Goal: Check status: Check status

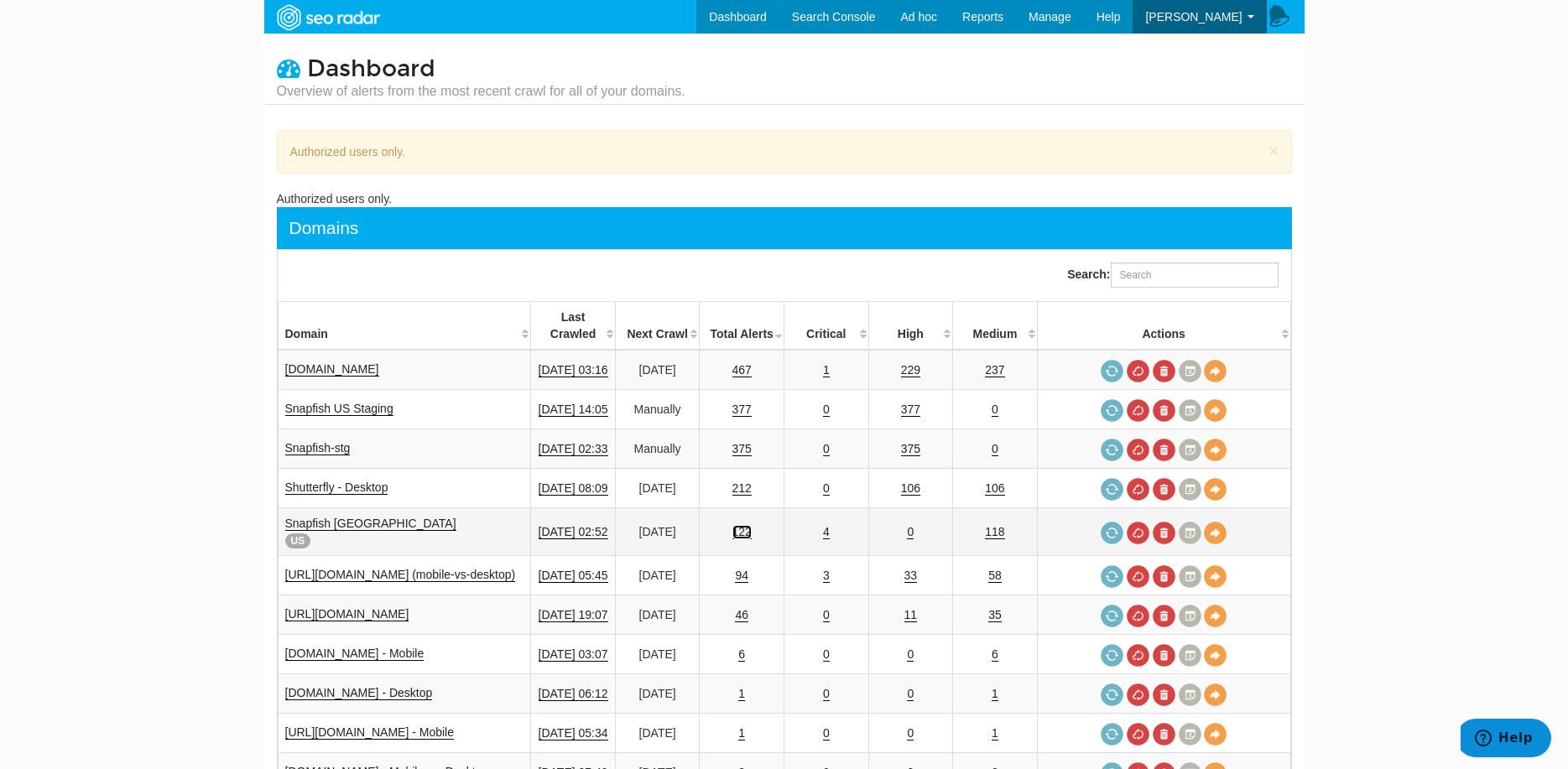
click at [752, 525] on link "122" at bounding box center [741, 533] width 19 height 15
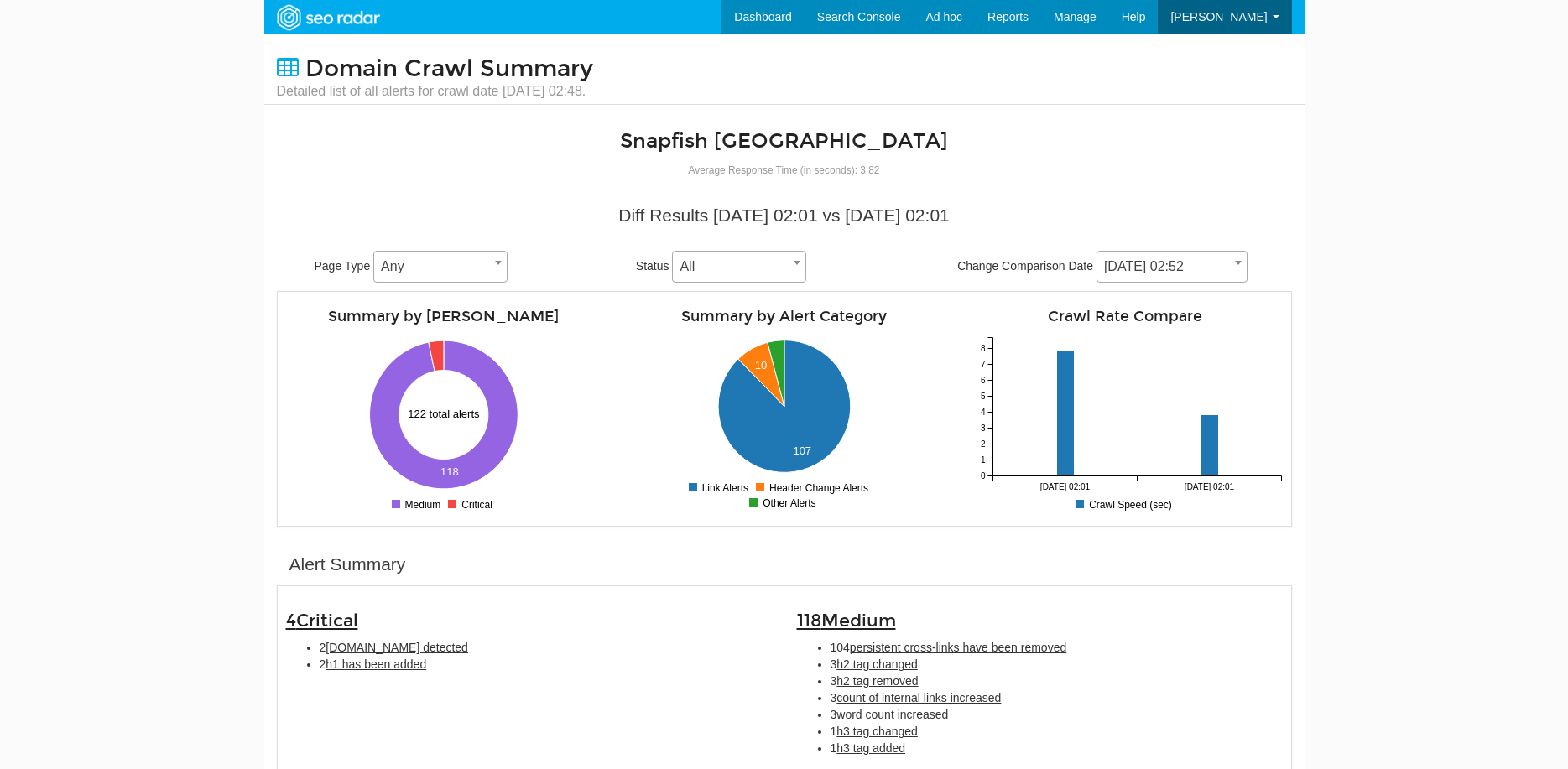
scroll to position [67, 0]
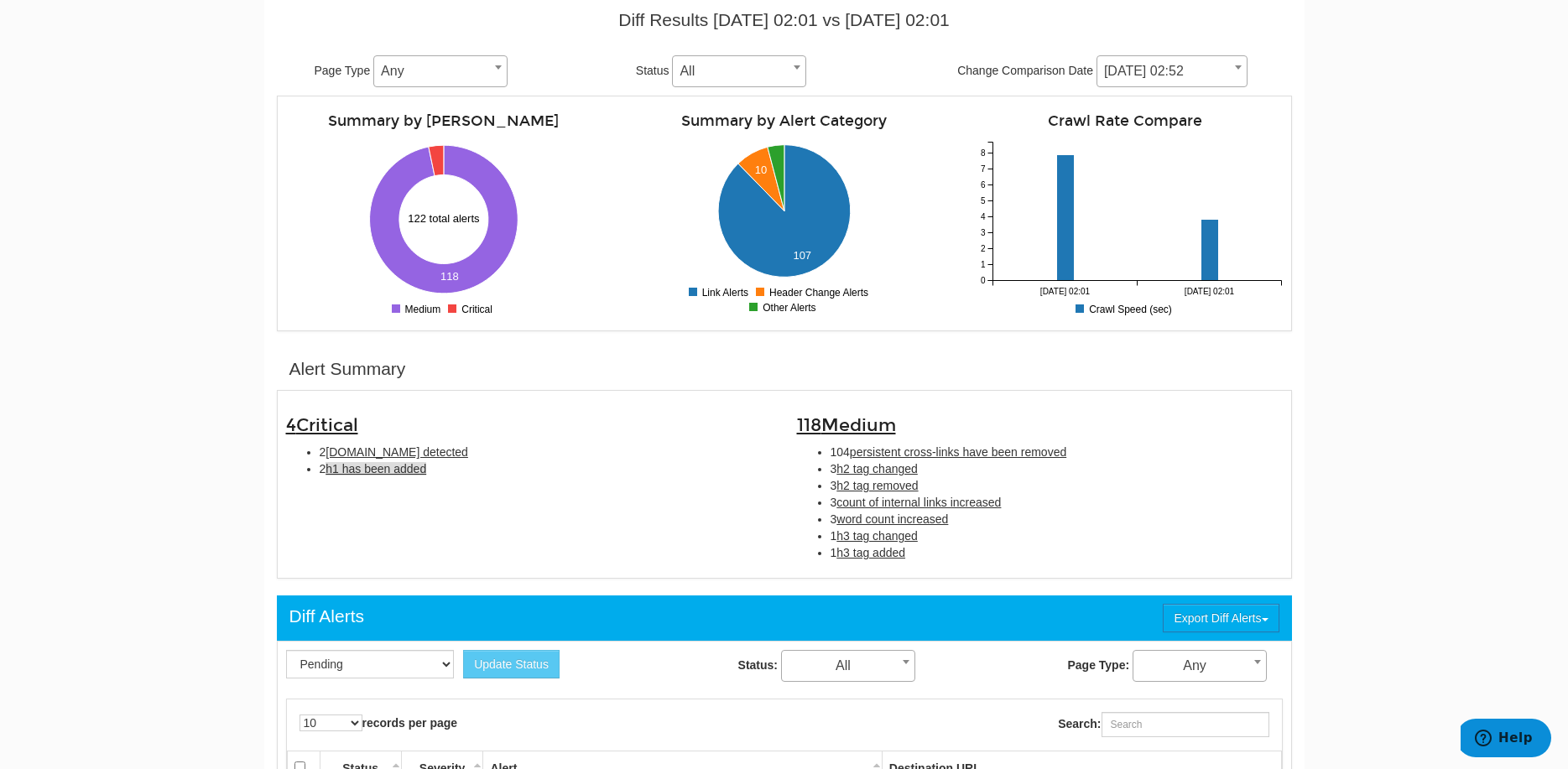
click at [398, 473] on span "h1 has been added" at bounding box center [376, 469] width 101 height 14
type input "h1 has been added"
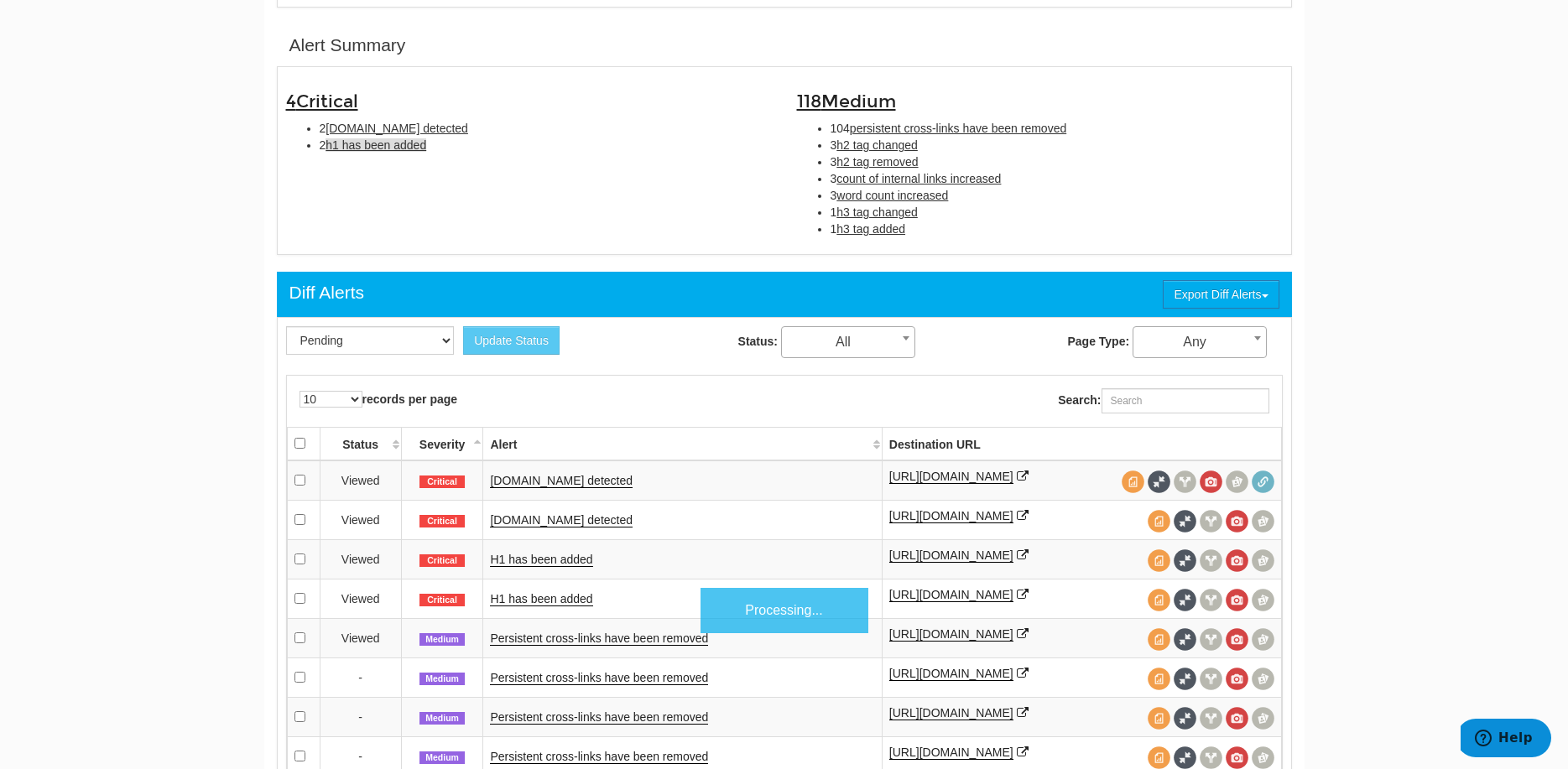
scroll to position [544, 0]
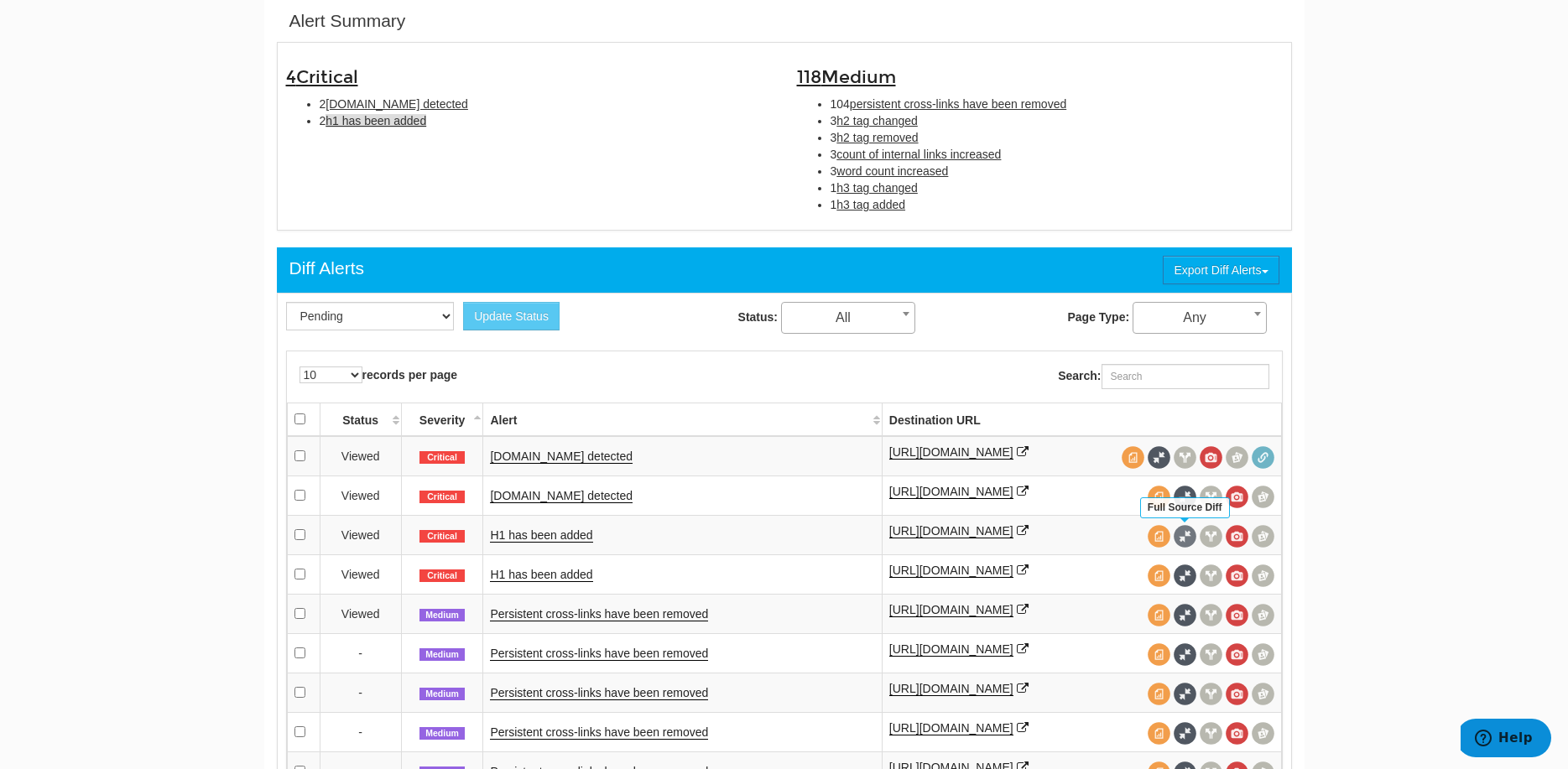
click at [1183, 536] on span at bounding box center [1184, 536] width 23 height 23
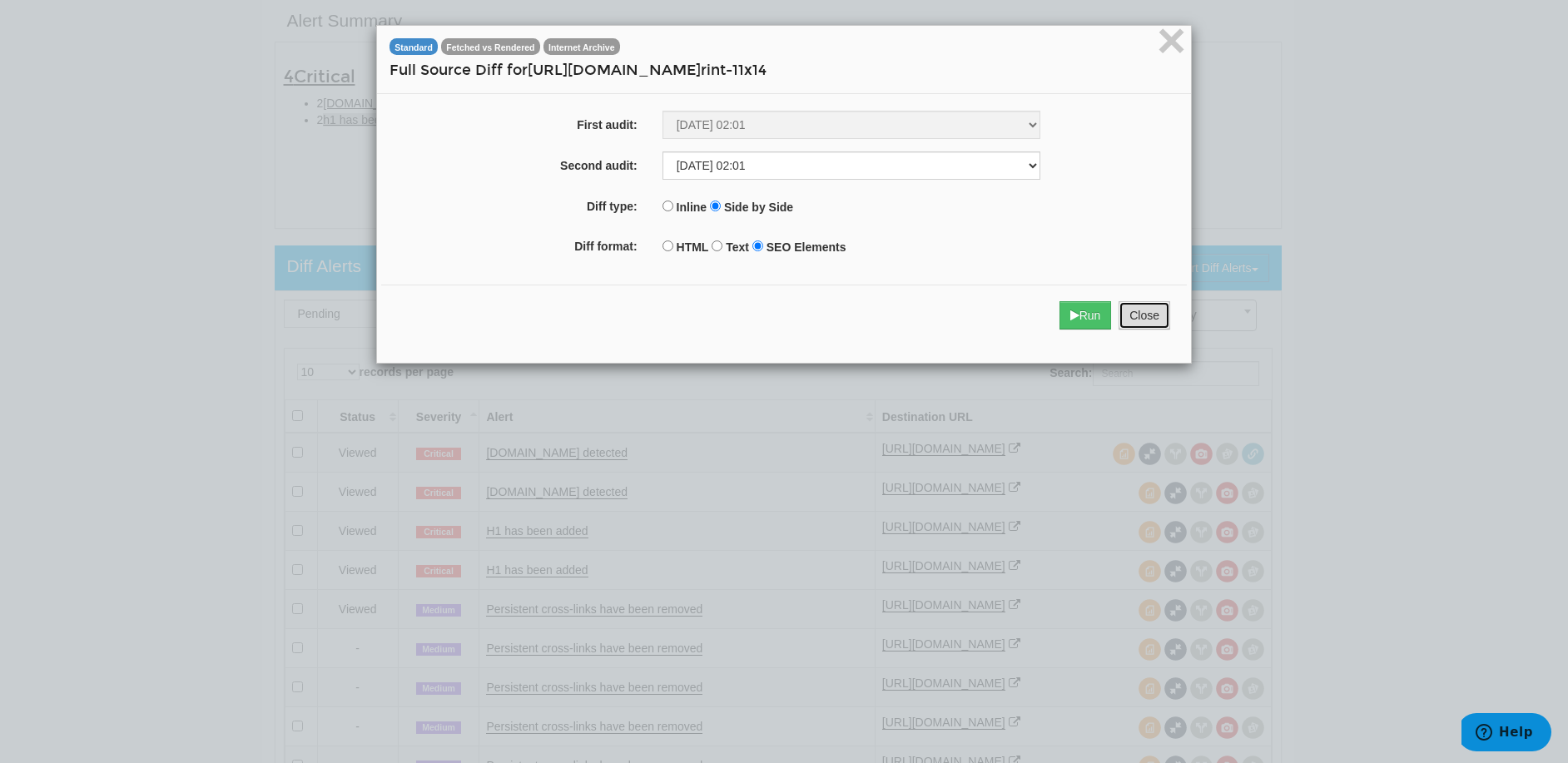
click at [1136, 320] on button "Close" at bounding box center [1145, 315] width 52 height 28
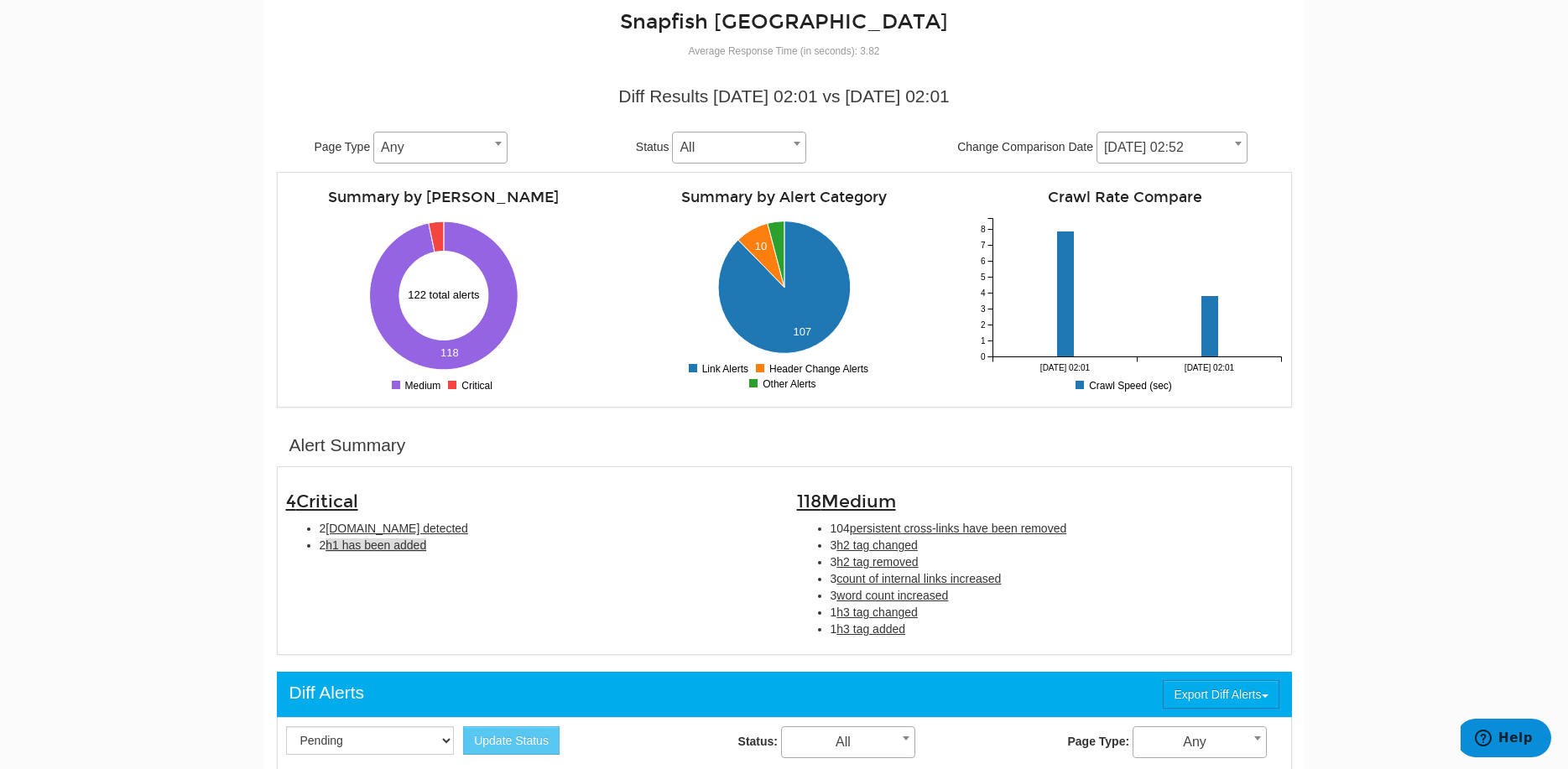
scroll to position [0, 0]
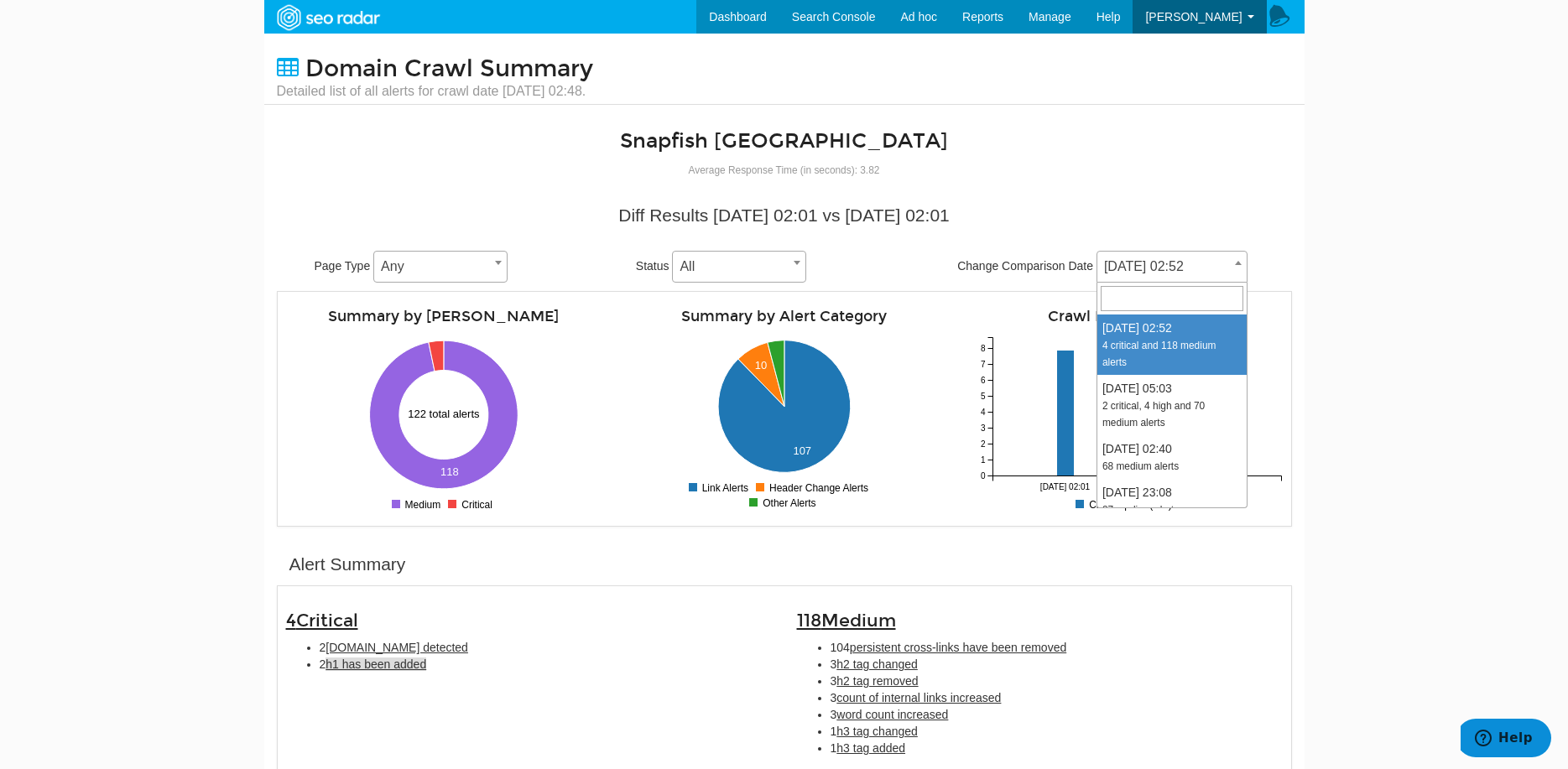
click at [1159, 265] on span "[DATE] 02:52" at bounding box center [1172, 267] width 149 height 24
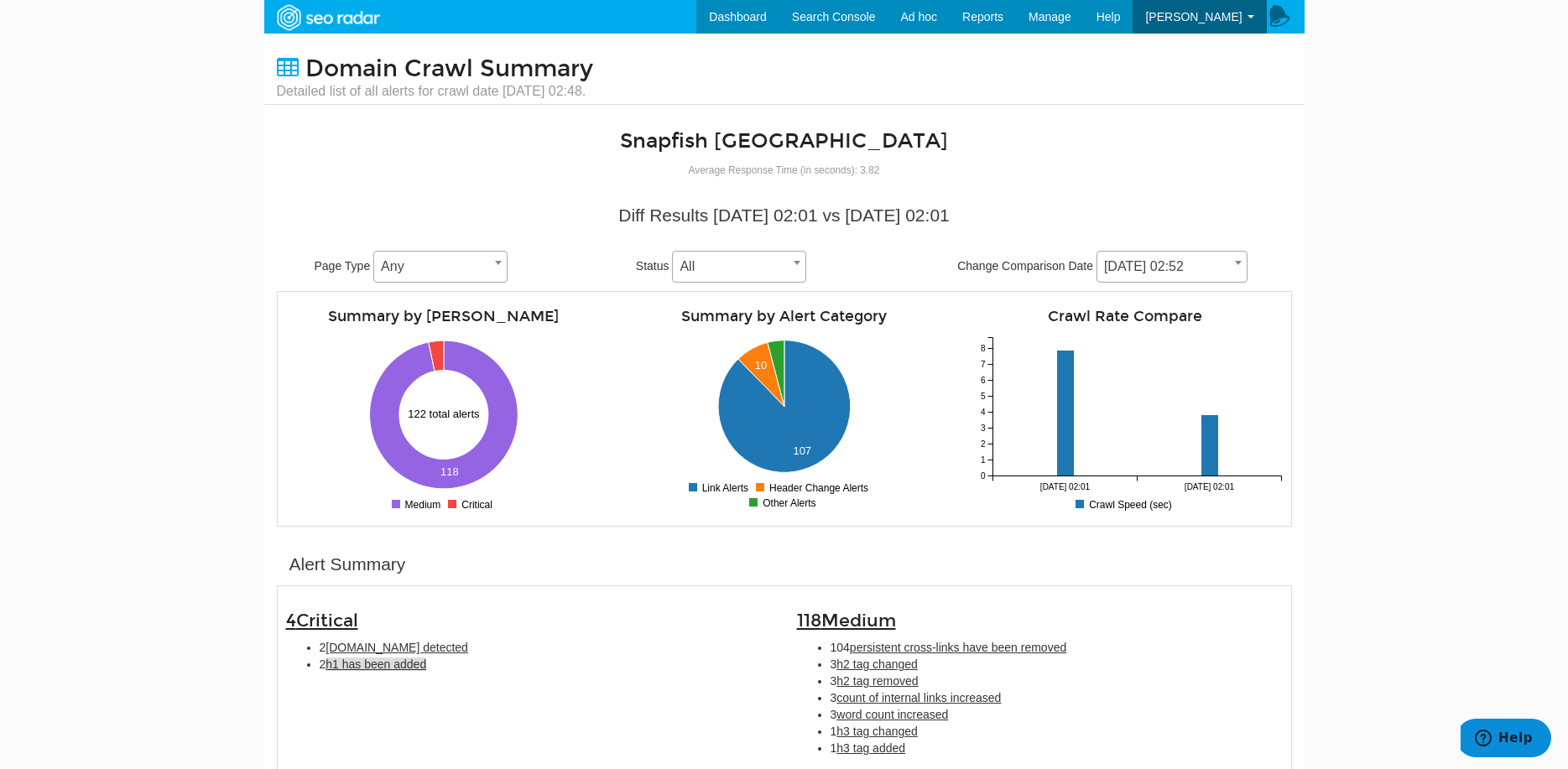
click at [1214, 147] on div "Snapfish [GEOGRAPHIC_DATA] Average Response Time (in seconds): 3.82" at bounding box center [784, 154] width 1040 height 48
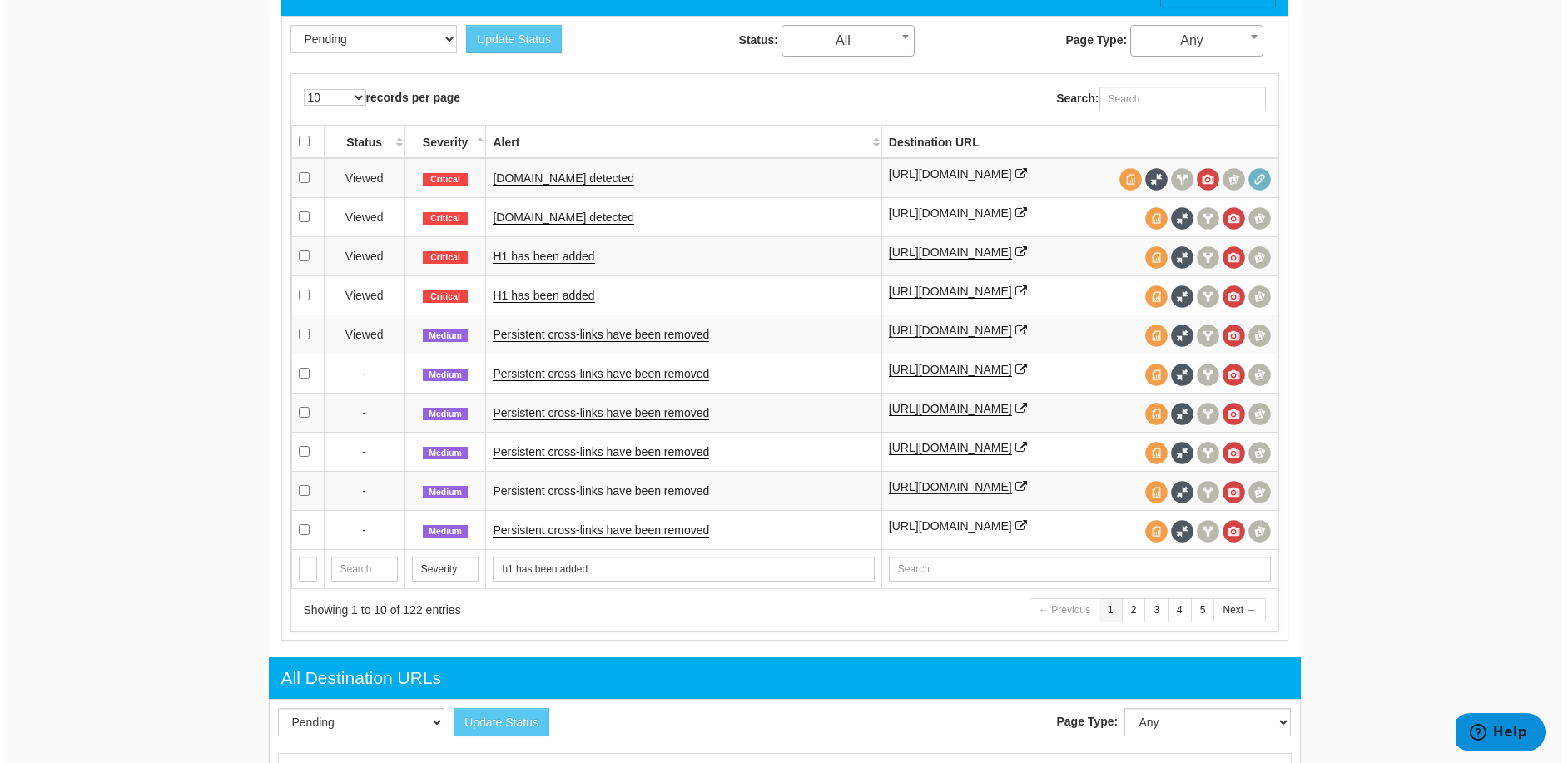
scroll to position [777, 0]
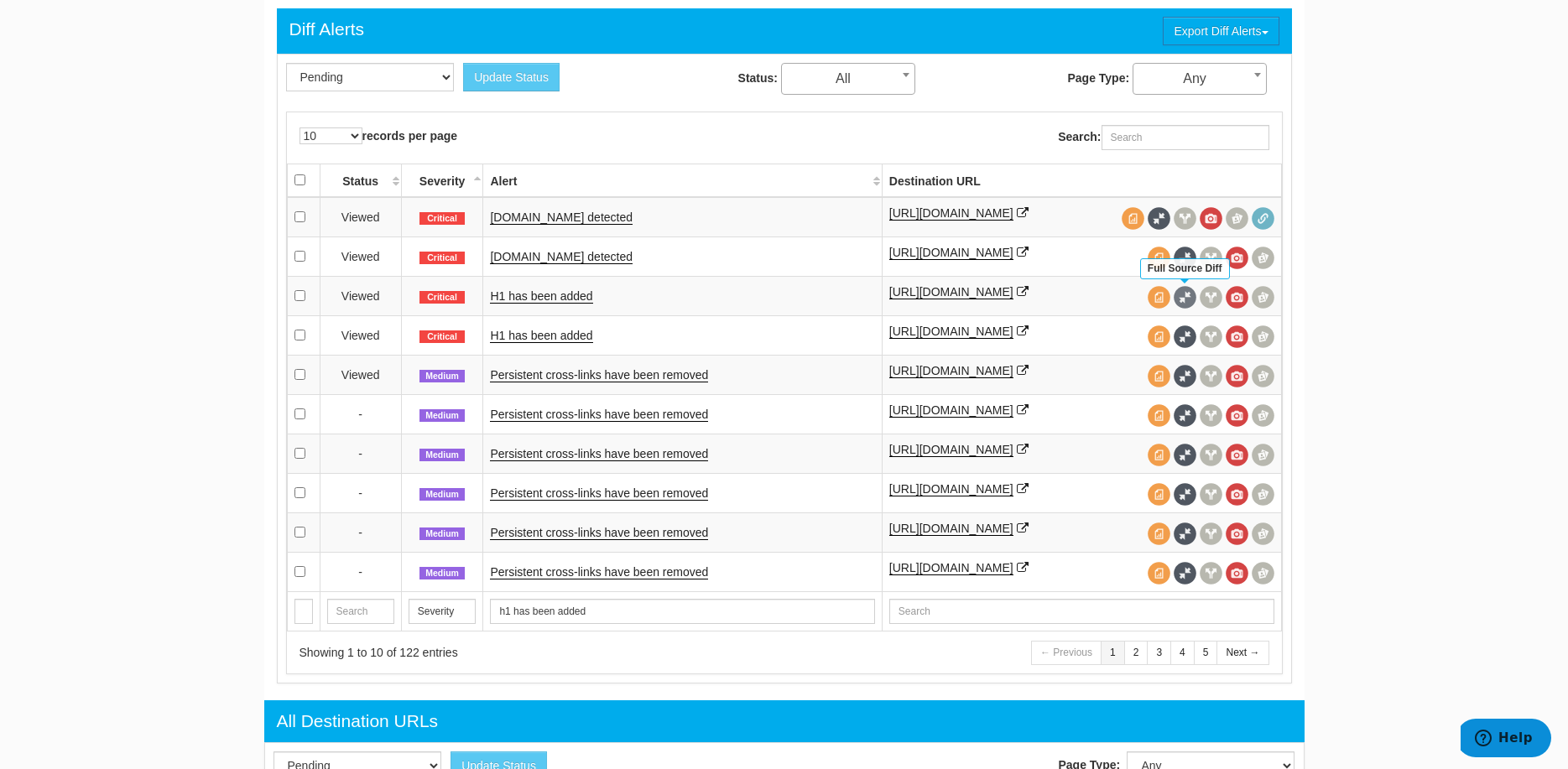
click at [1182, 296] on span at bounding box center [1184, 297] width 23 height 23
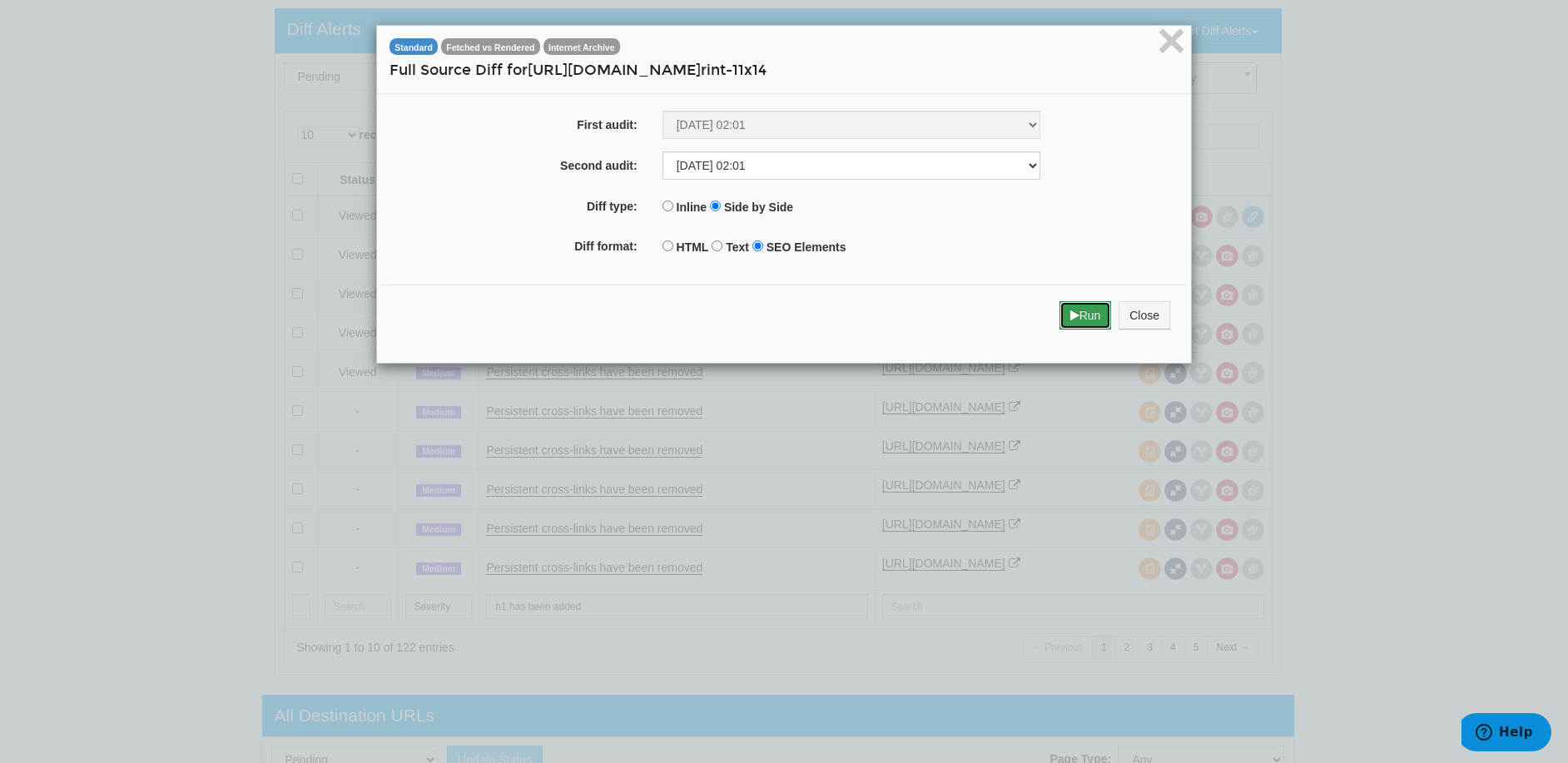
click at [1087, 311] on button "Run" at bounding box center [1086, 315] width 53 height 28
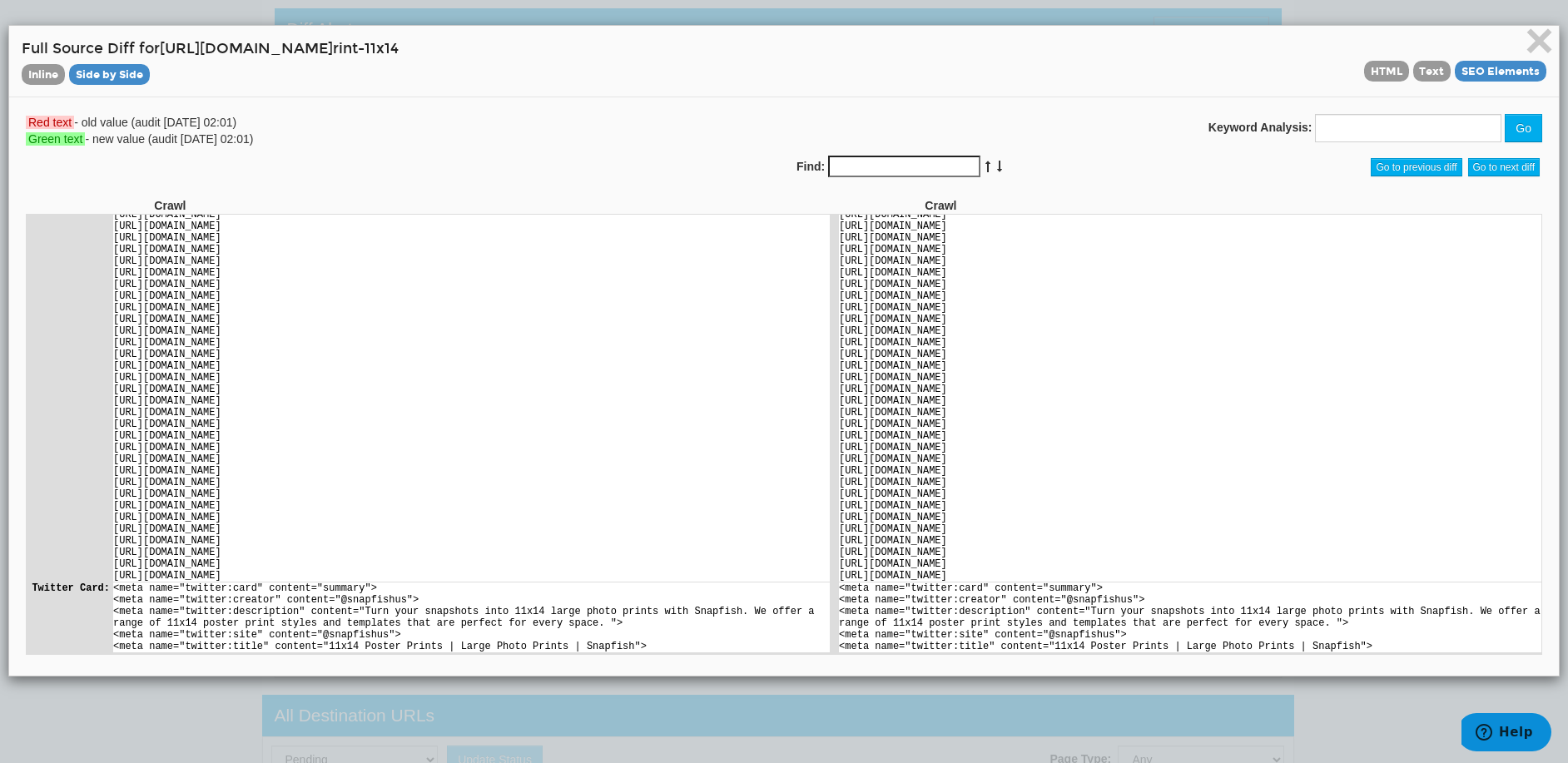
scroll to position [11122, 0]
click at [1388, 72] on span "HTML" at bounding box center [1386, 71] width 45 height 21
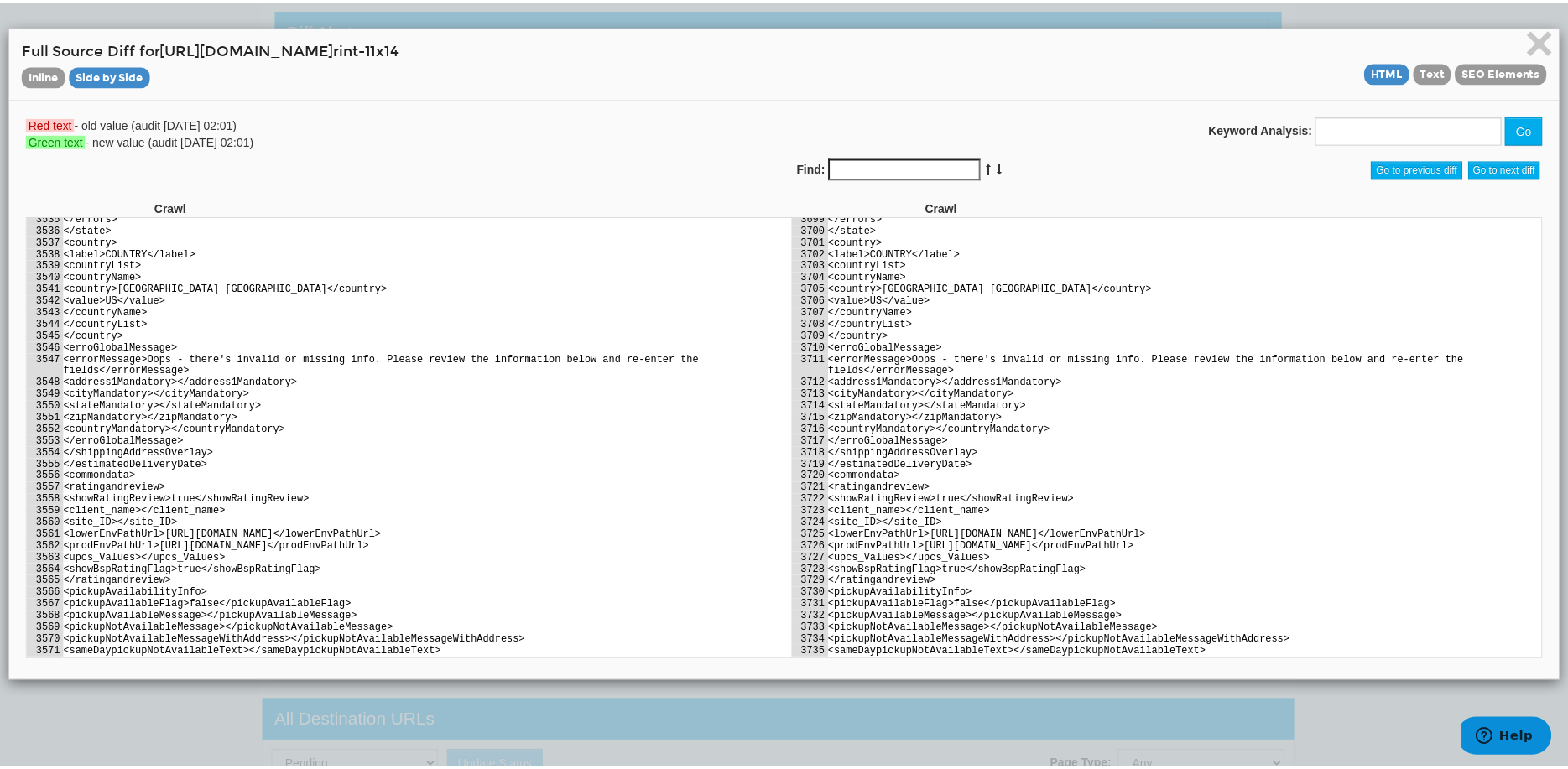
scroll to position [48870, 0]
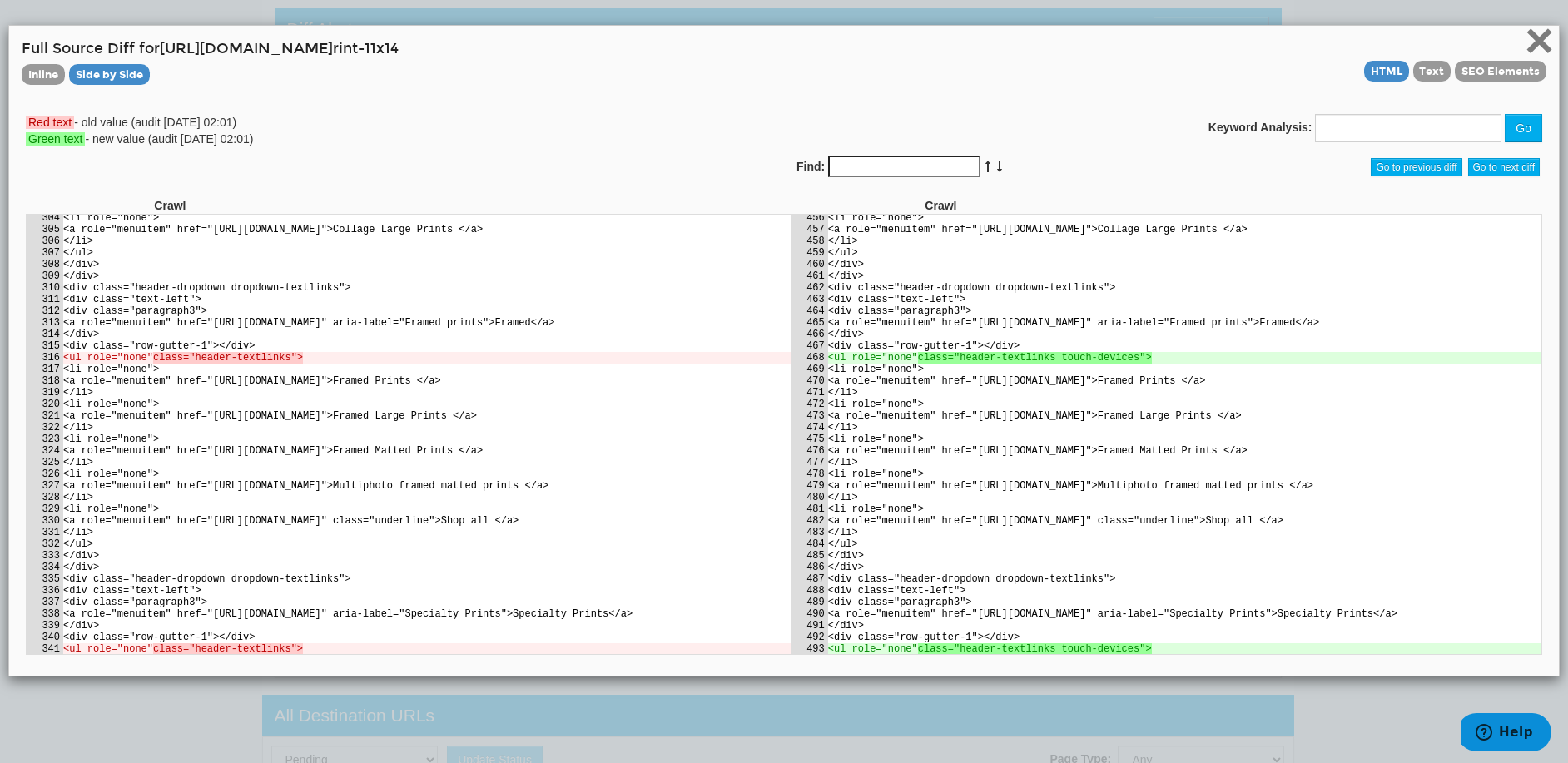
click at [1525, 41] on span "×" at bounding box center [1540, 40] width 29 height 55
